Goal: Information Seeking & Learning: Learn about a topic

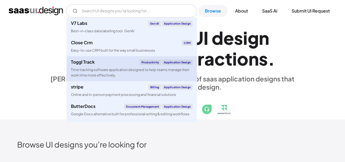
click at [156, 70] on div "Time tracking software application designed to help teams manage their work tim…" at bounding box center [132, 72] width 122 height 10
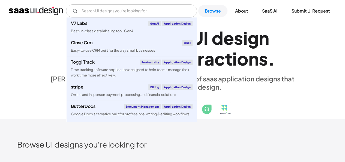
click at [51, 42] on h1 "E x p l o r e S a a S U I d e s i g n p a t t e r n s & i n t e r a c t i o n s…" at bounding box center [172, 48] width 251 height 42
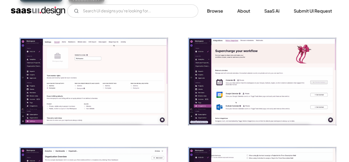
scroll to position [90, 0]
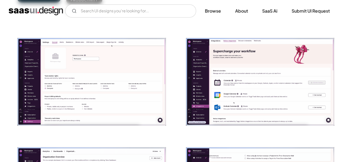
click at [98, 80] on img "open lightbox" at bounding box center [91, 81] width 148 height 87
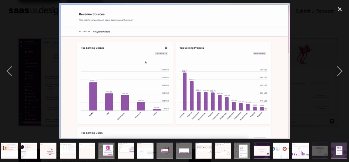
scroll to position [0, 62]
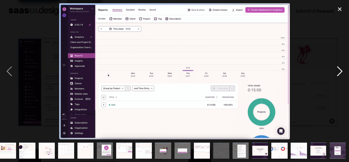
click at [341, 70] on div "next image" at bounding box center [339, 71] width 19 height 136
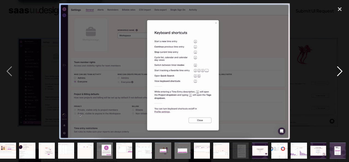
click at [341, 70] on div "next image" at bounding box center [339, 71] width 19 height 136
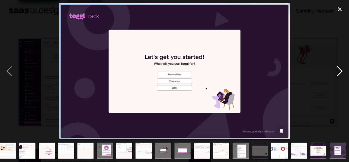
click at [341, 70] on div "next image" at bounding box center [339, 71] width 19 height 136
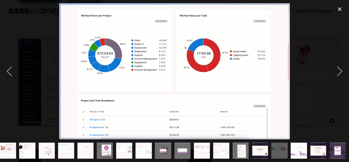
click at [248, 11] on img at bounding box center [174, 71] width 231 height 136
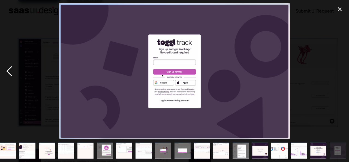
click at [8, 74] on div "previous image" at bounding box center [9, 71] width 19 height 136
